Goal: Check status: Check status

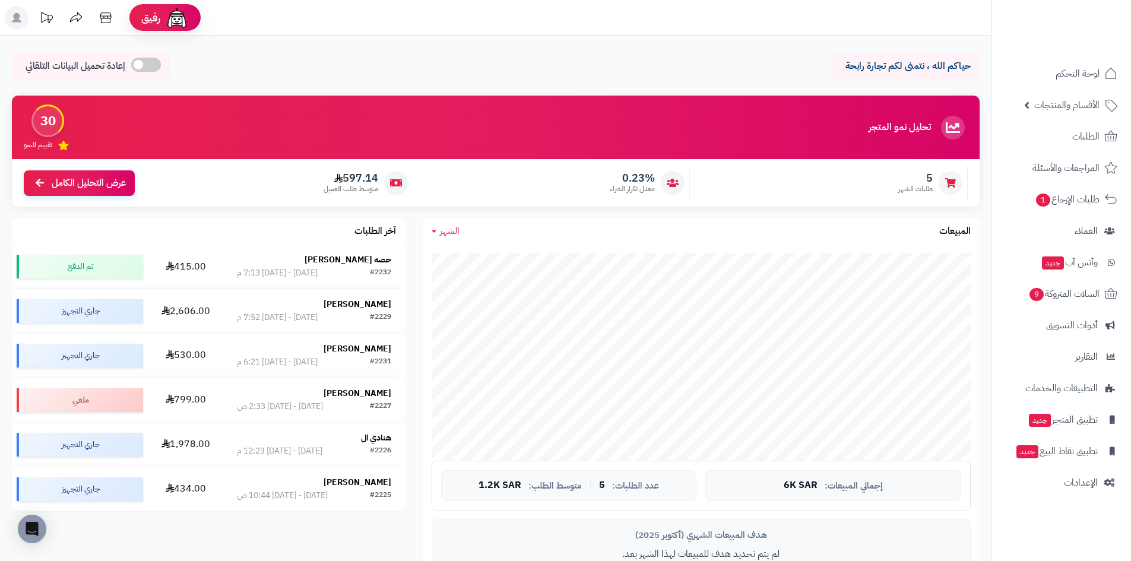
click at [439, 230] on link "الشهر" at bounding box center [446, 231] width 28 height 14
click at [489, 267] on link "اليوم" at bounding box center [470, 259] width 95 height 22
click at [449, 232] on span "اليوم" at bounding box center [448, 231] width 17 height 14
click at [473, 282] on link "الأسبوع" at bounding box center [470, 281] width 95 height 22
click at [450, 235] on span "الأسبوع" at bounding box center [453, 231] width 27 height 14
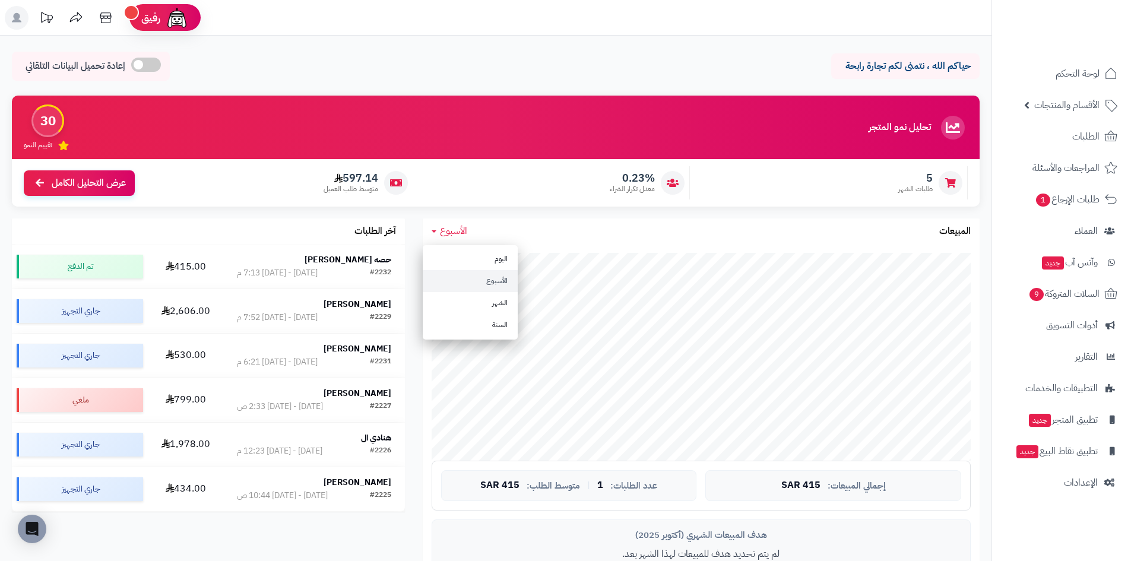
click at [462, 285] on link "الأسبوع" at bounding box center [470, 281] width 95 height 22
click at [455, 238] on span "الأسبوع" at bounding box center [453, 231] width 27 height 14
click at [471, 301] on link "الشهر" at bounding box center [470, 303] width 95 height 22
click at [440, 235] on span "الشهر" at bounding box center [450, 231] width 20 height 14
click at [466, 264] on link "اليوم" at bounding box center [470, 259] width 95 height 22
